Goal: Task Accomplishment & Management: Manage account settings

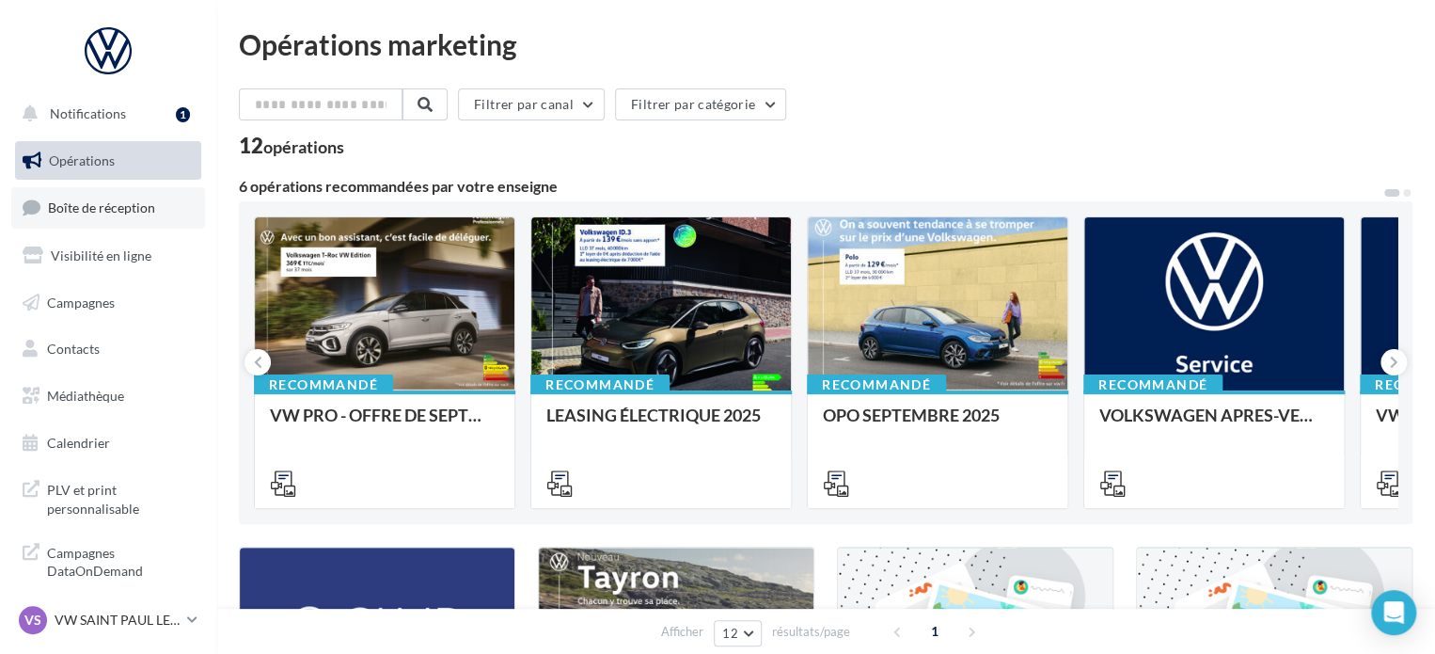
click at [117, 207] on span "Boîte de réception" at bounding box center [101, 207] width 107 height 16
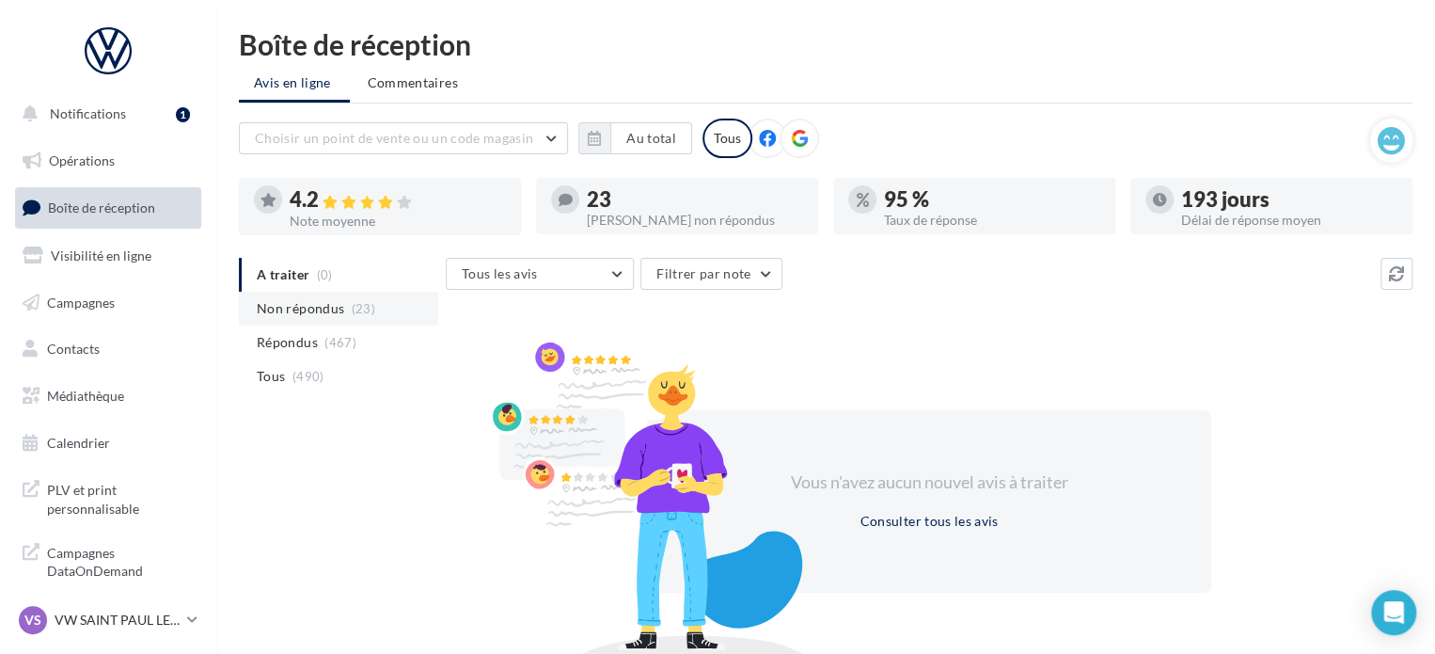
click at [339, 308] on span "Non répondus" at bounding box center [300, 308] width 87 height 19
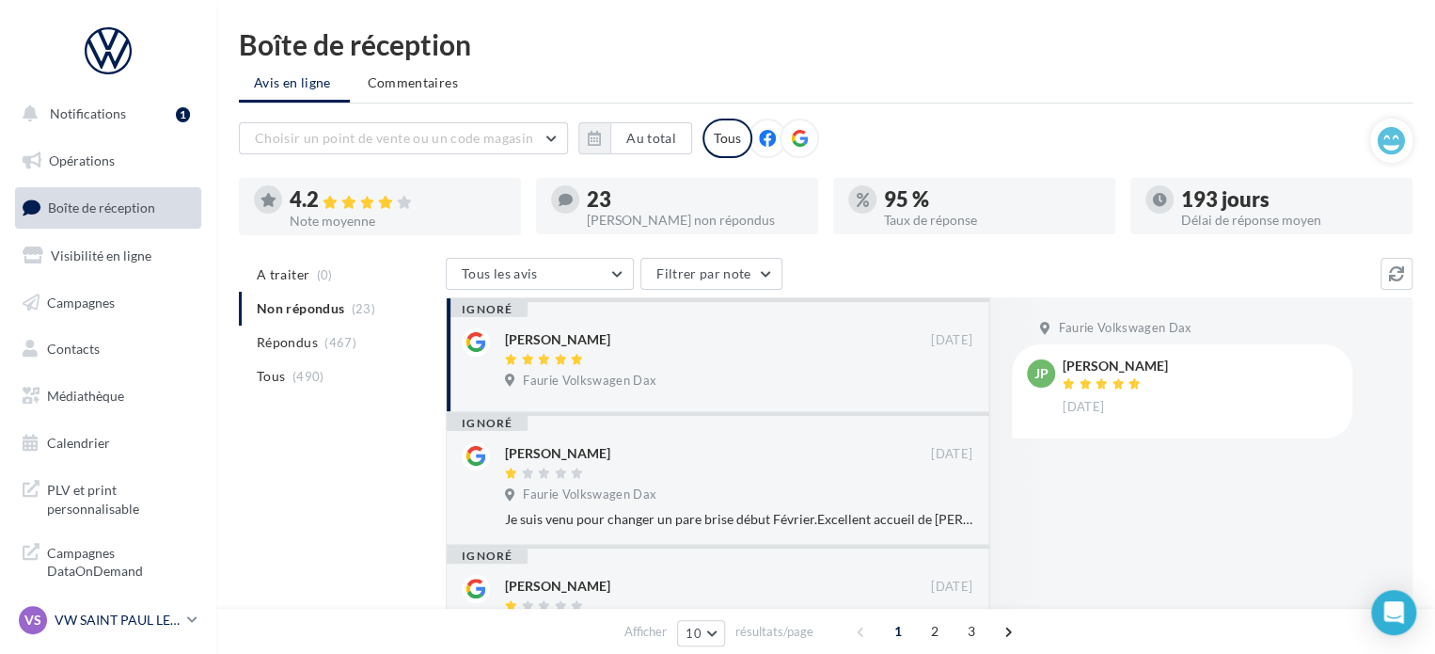
click at [156, 621] on p "VW SAINT PAUL LES DAX" at bounding box center [117, 619] width 125 height 19
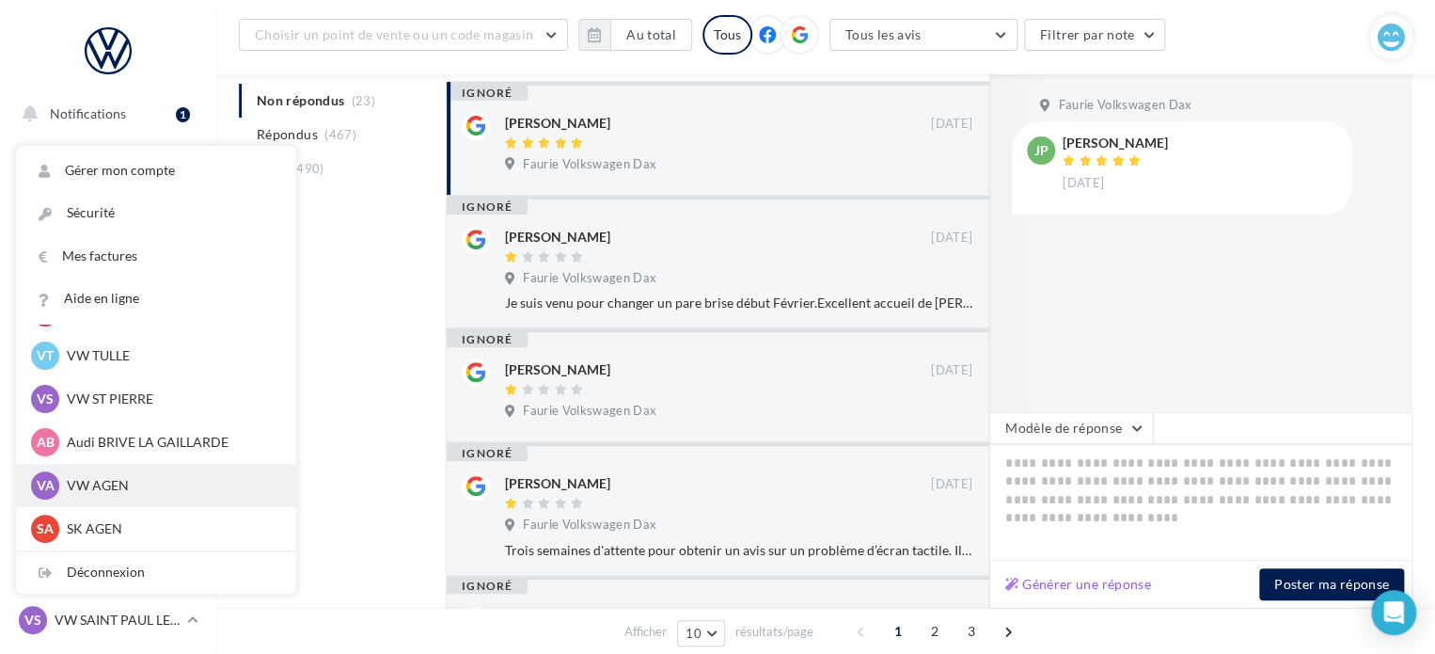
scroll to position [282, 0]
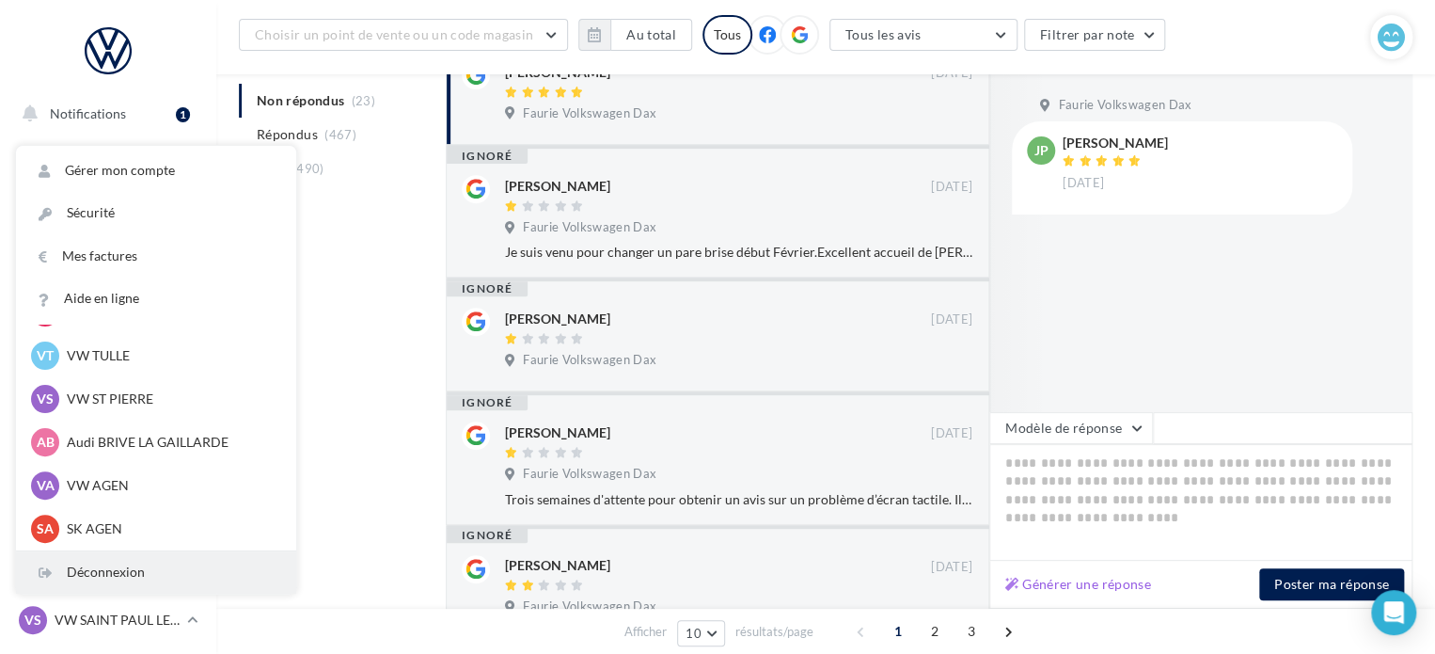
click at [127, 572] on div "Déconnexion" at bounding box center [156, 572] width 280 height 42
